Goal: Transaction & Acquisition: Purchase product/service

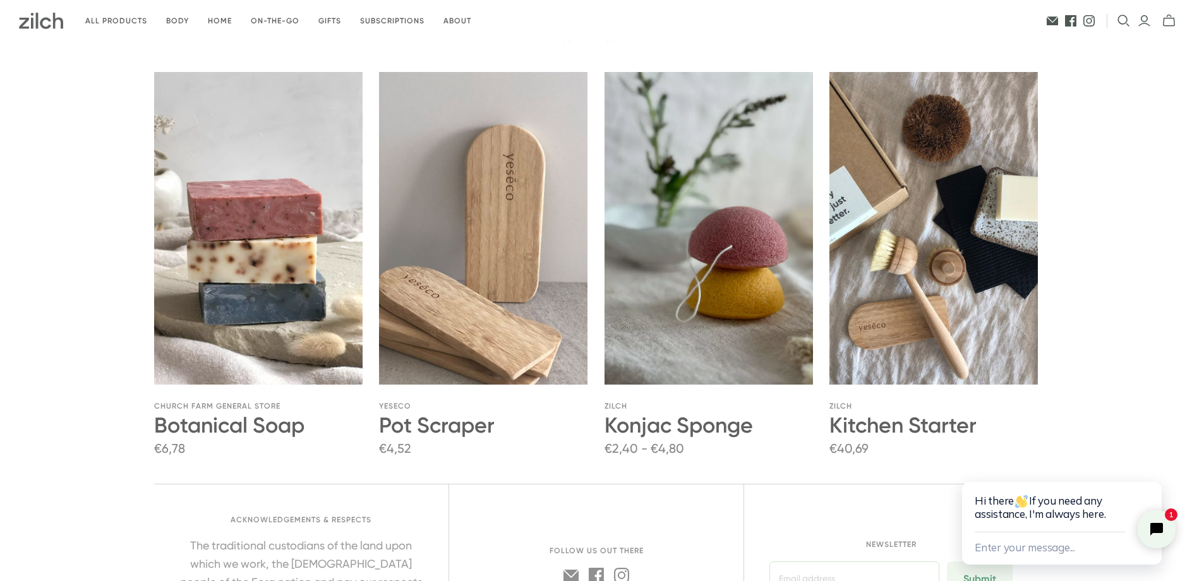
scroll to position [2139, 0]
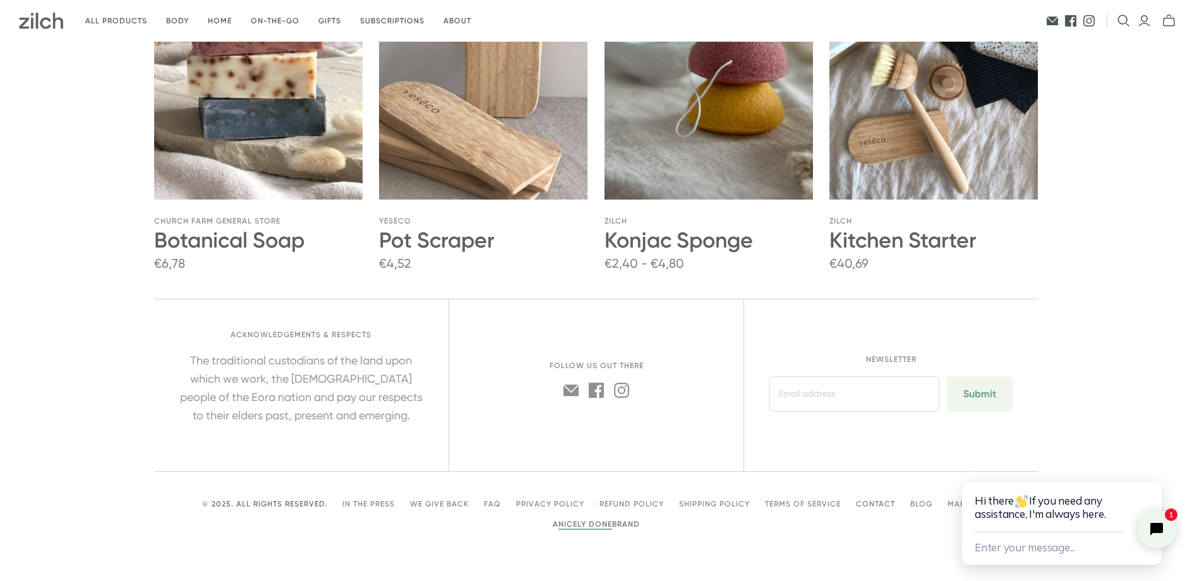
click at [871, 504] on link "Contact" at bounding box center [875, 504] width 39 height 9
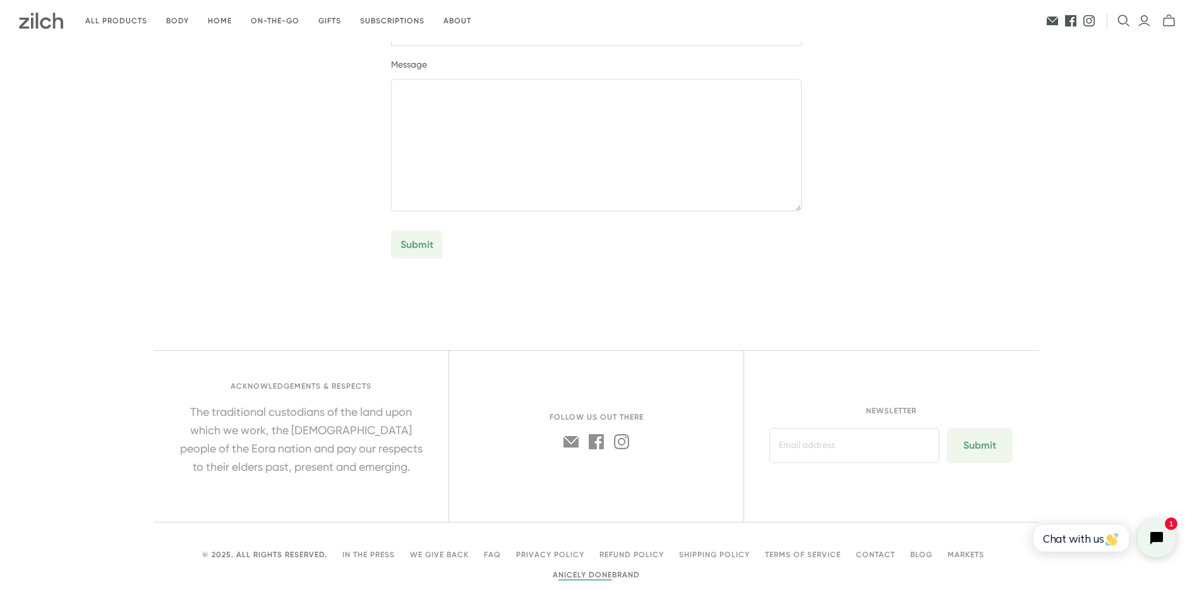
scroll to position [295, 0]
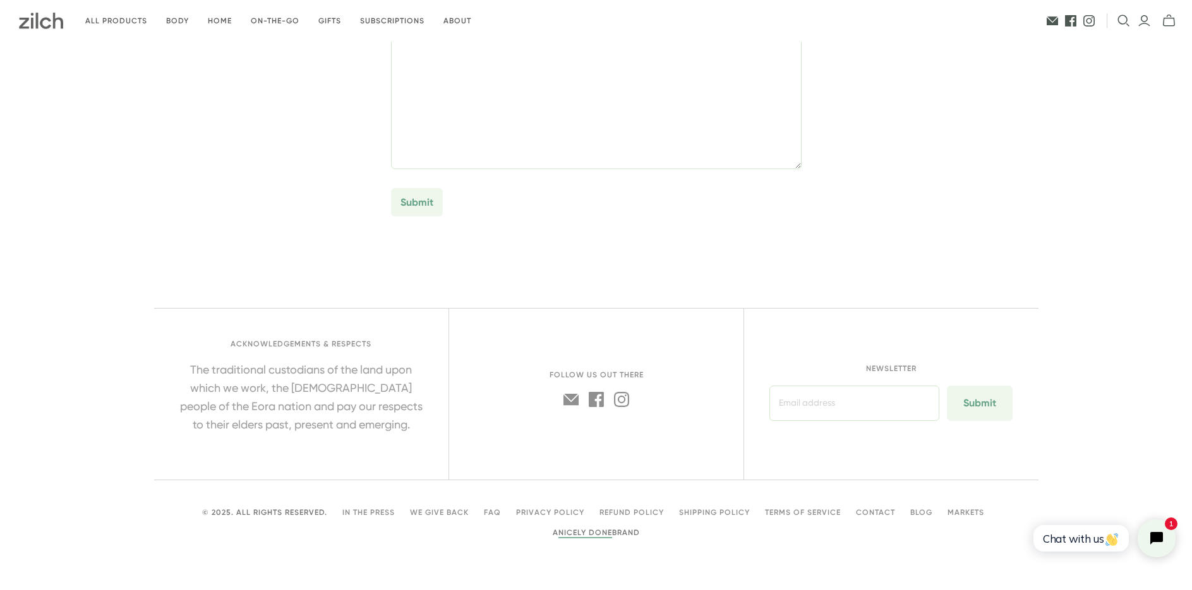
click at [359, 518] on li "In the Press" at bounding box center [368, 513] width 52 height 14
click at [362, 514] on link "In the Press" at bounding box center [368, 512] width 52 height 9
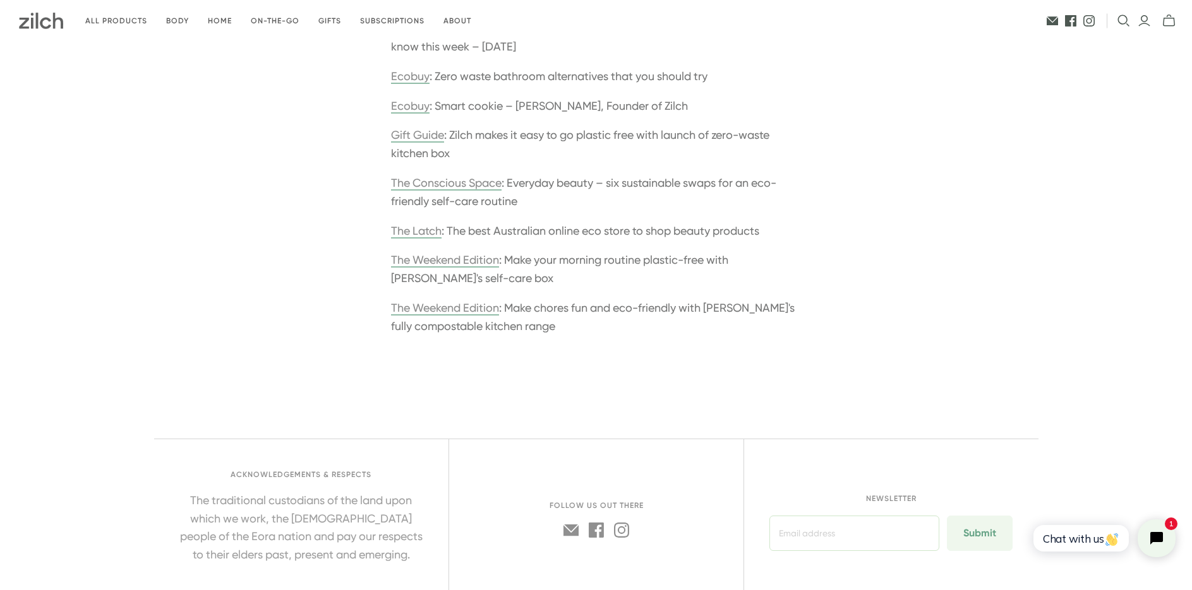
scroll to position [316, 0]
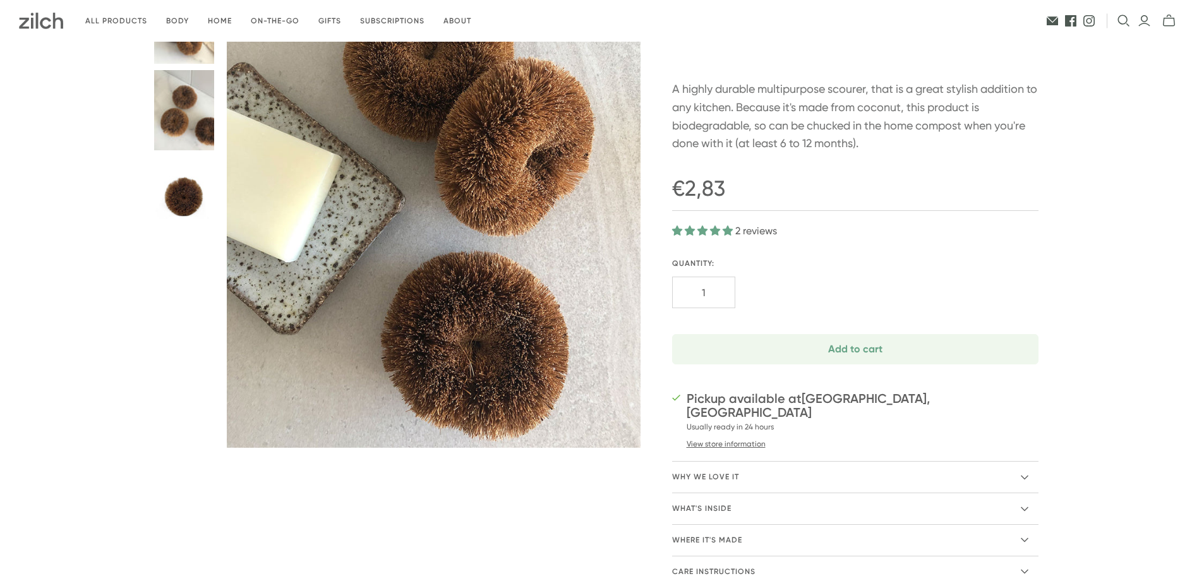
scroll to position [189, 0]
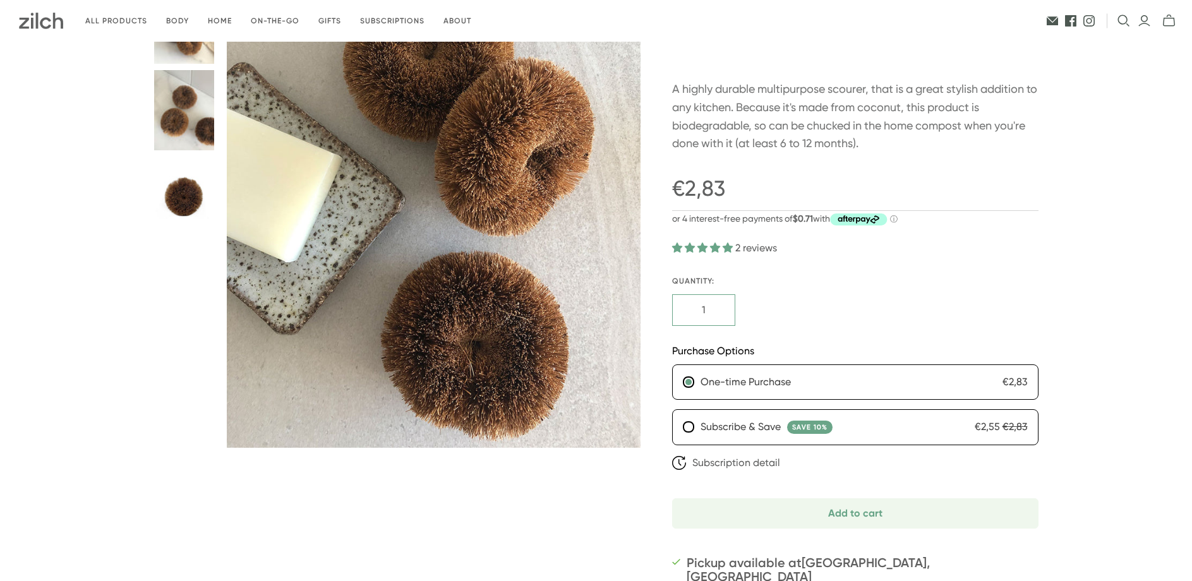
drag, startPoint x: 714, startPoint y: 296, endPoint x: 681, endPoint y: 292, distance: 32.4
click at [677, 296] on input "1" at bounding box center [703, 310] width 63 height 32
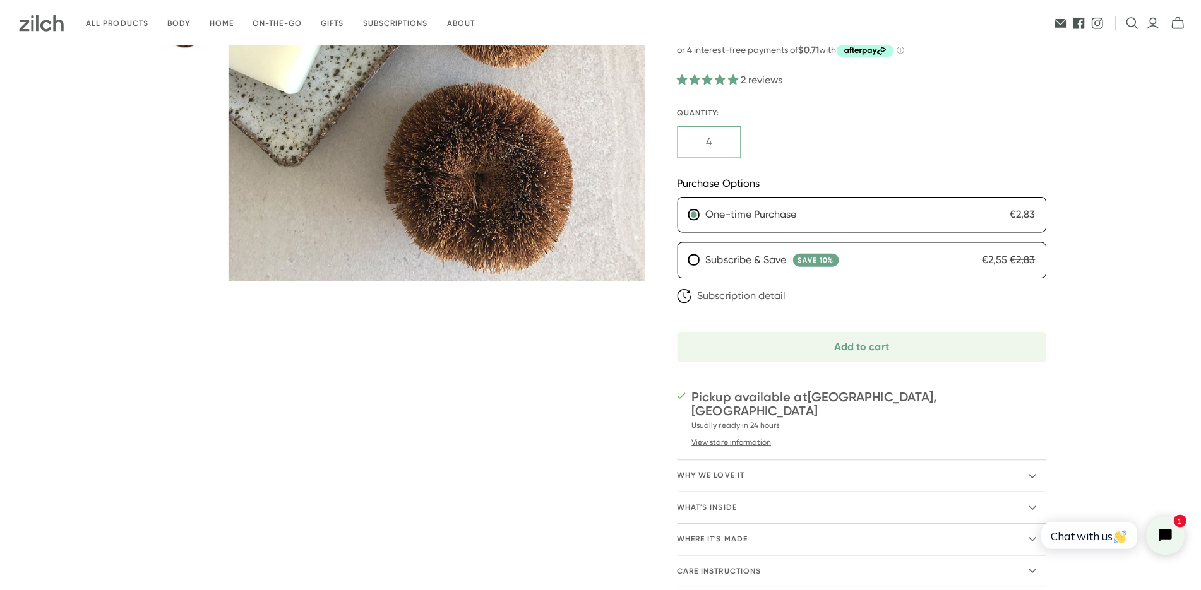
scroll to position [379, 0]
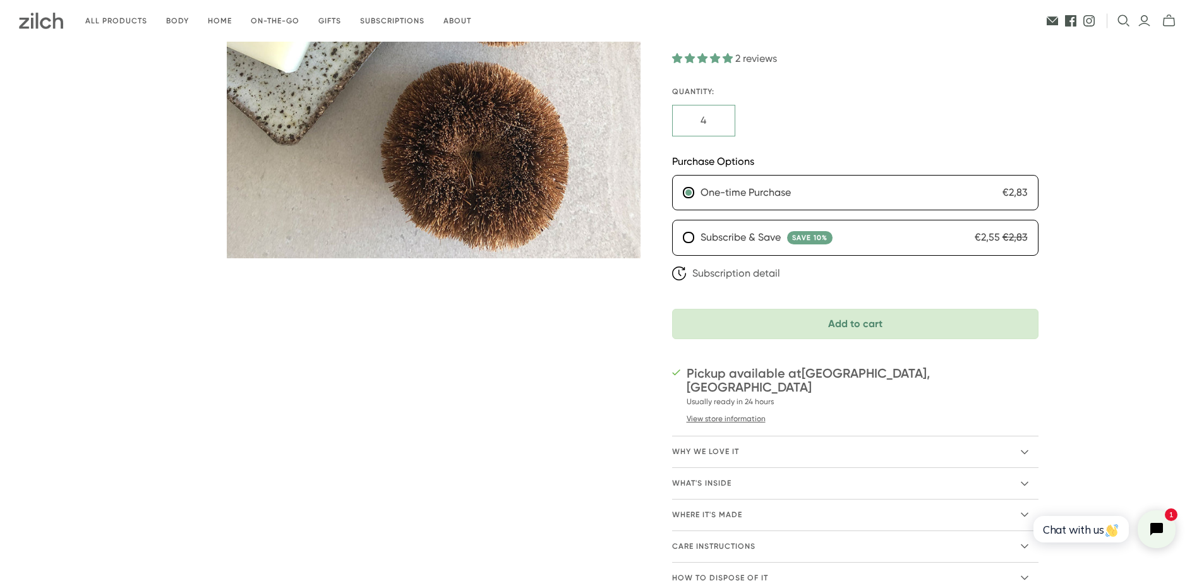
type input "4"
drag, startPoint x: 901, startPoint y: 323, endPoint x: 914, endPoint y: 315, distance: 15.1
click at [900, 322] on span "Add to cart" at bounding box center [855, 324] width 335 height 10
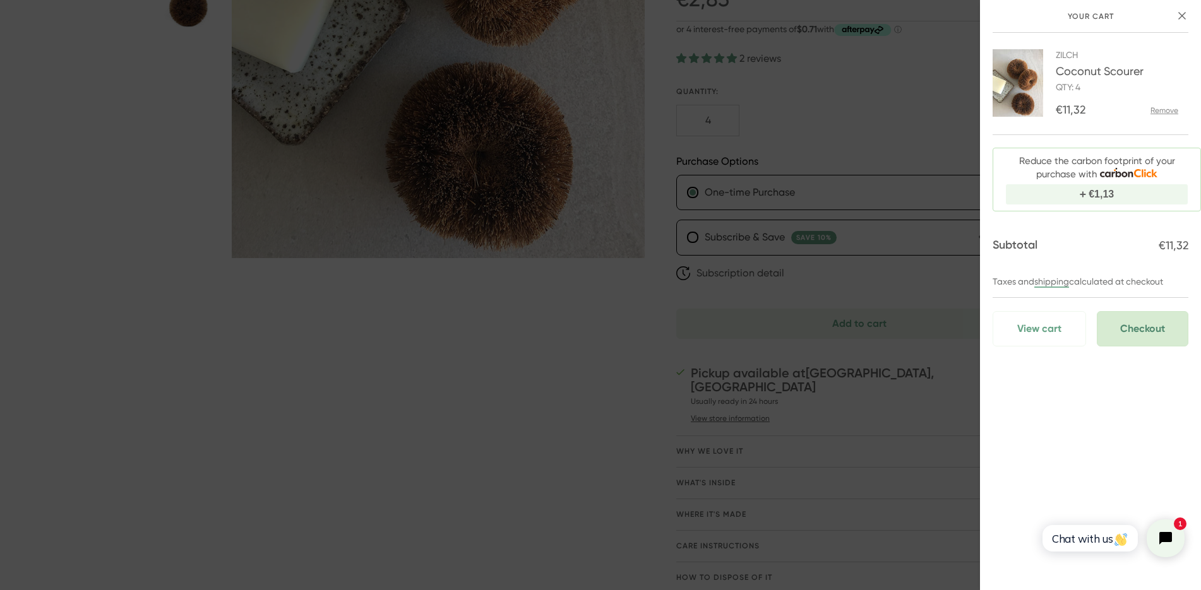
click at [1137, 333] on span "Checkout" at bounding box center [1142, 328] width 45 height 15
